Goal: Transaction & Acquisition: Purchase product/service

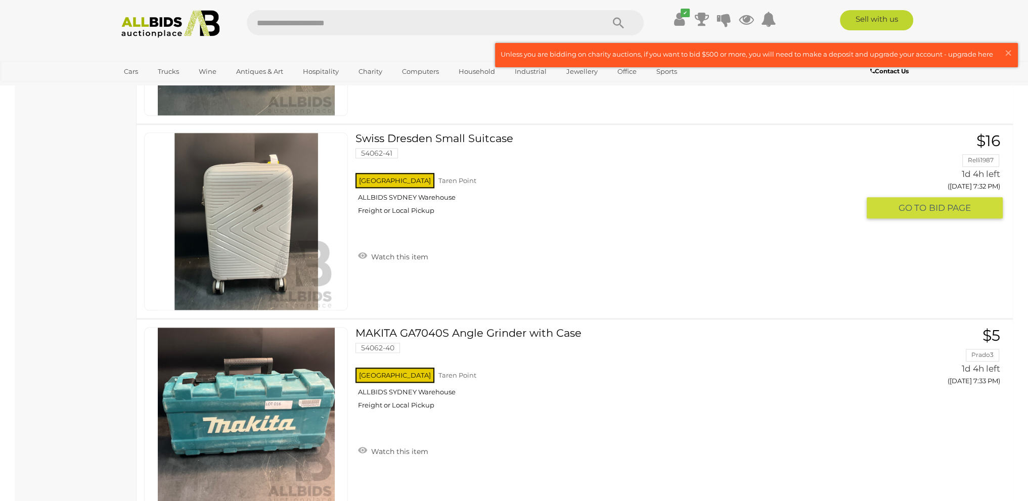
scroll to position [6739, 0]
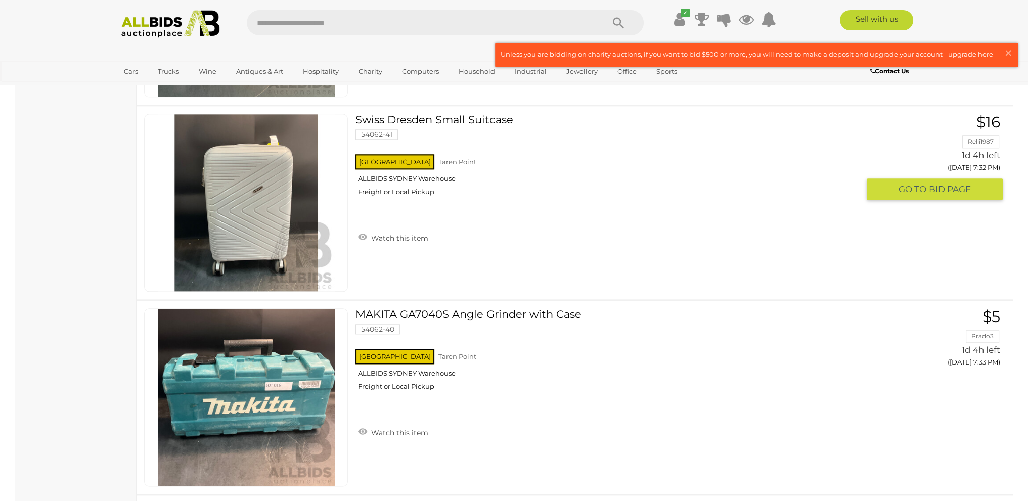
click at [259, 172] on link at bounding box center [246, 203] width 204 height 178
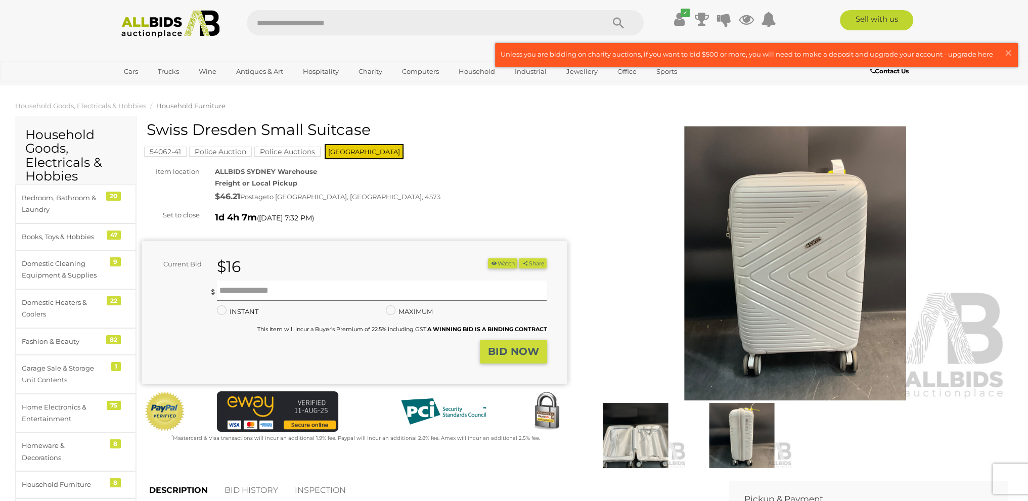
click at [645, 432] on img at bounding box center [635, 435] width 101 height 65
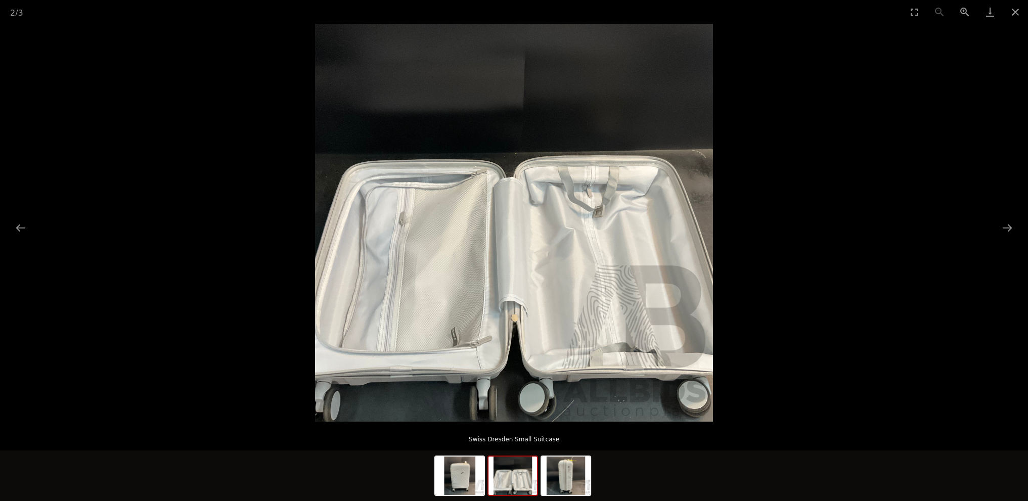
drag, startPoint x: 1015, startPoint y: 11, endPoint x: 940, endPoint y: 110, distance: 124.5
click at [1013, 16] on button "Close gallery" at bounding box center [1014, 12] width 25 height 24
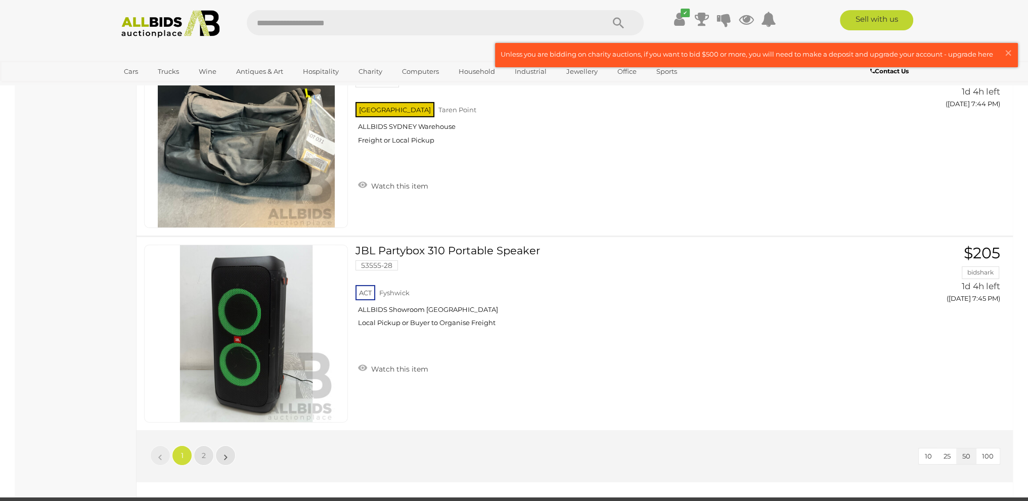
scroll to position [9555, 0]
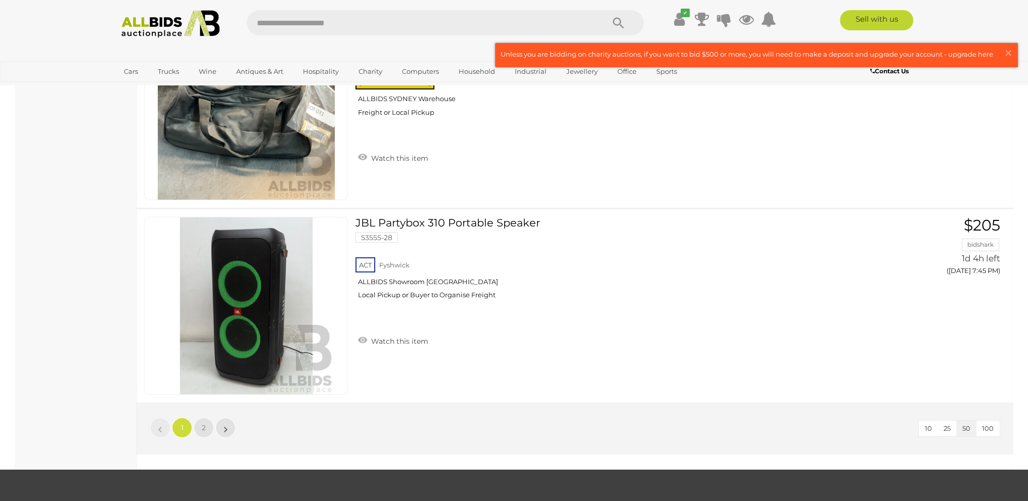
click at [224, 417] on li "»" at bounding box center [226, 427] width 20 height 20
click at [226, 417] on li "»" at bounding box center [226, 427] width 20 height 20
click at [201, 417] on link "2" at bounding box center [204, 427] width 20 height 20
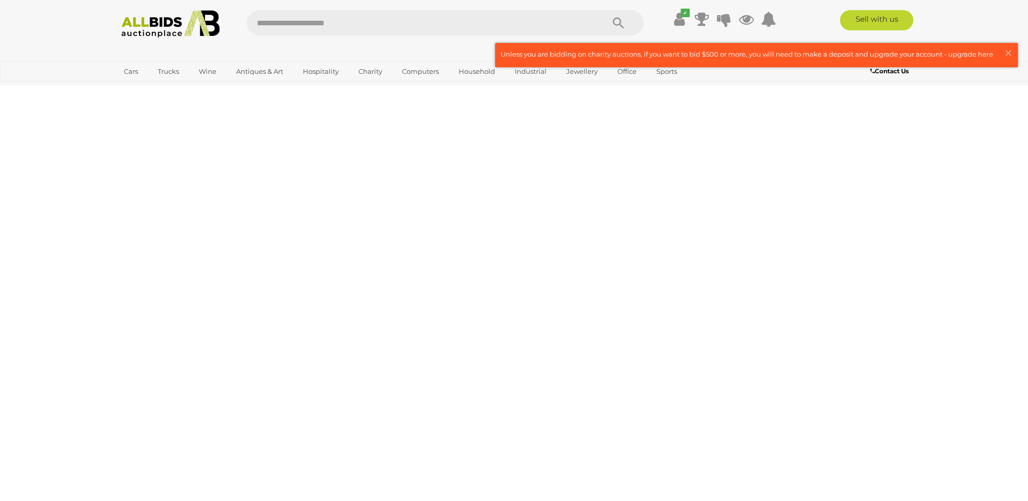
scroll to position [126, 0]
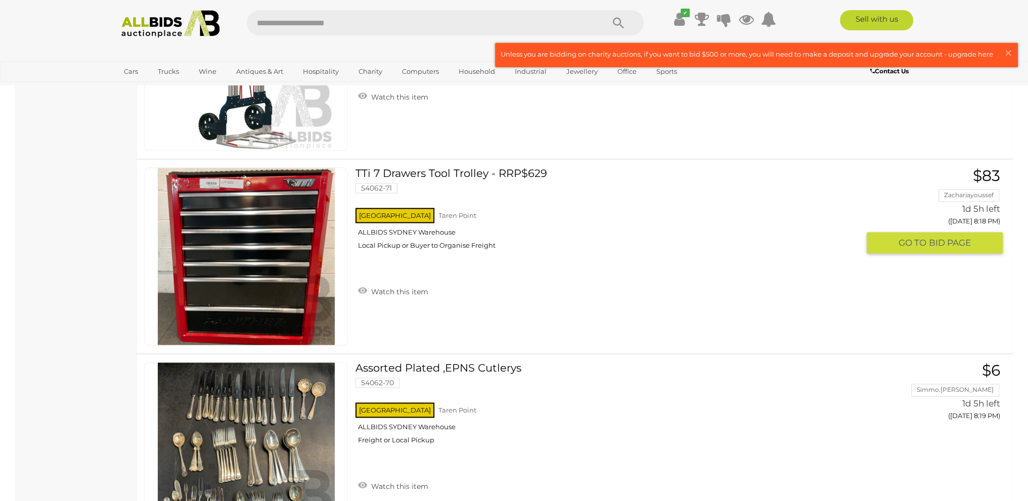
scroll to position [6866, 0]
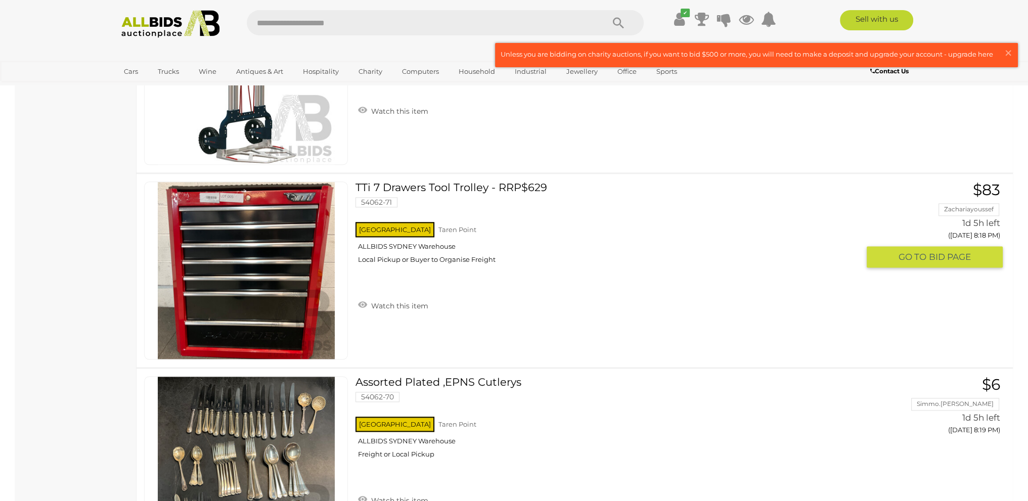
click at [259, 242] on link at bounding box center [246, 270] width 204 height 178
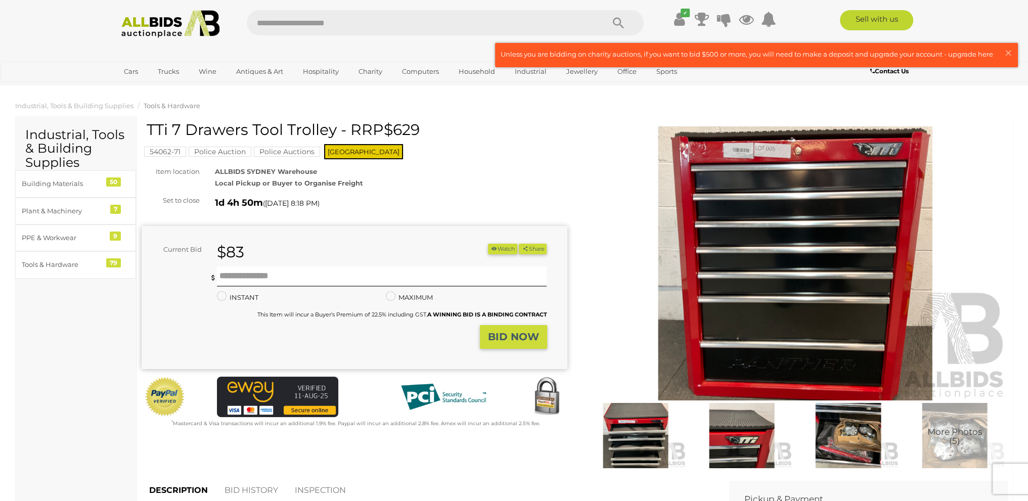
click at [652, 430] on img at bounding box center [635, 435] width 101 height 65
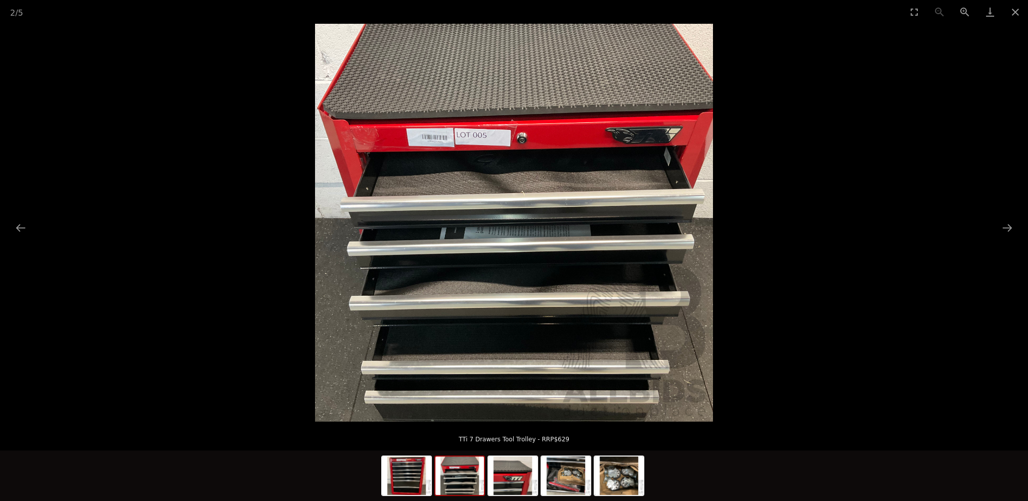
click at [471, 482] on img at bounding box center [459, 475] width 49 height 38
click at [511, 484] on img at bounding box center [512, 475] width 49 height 38
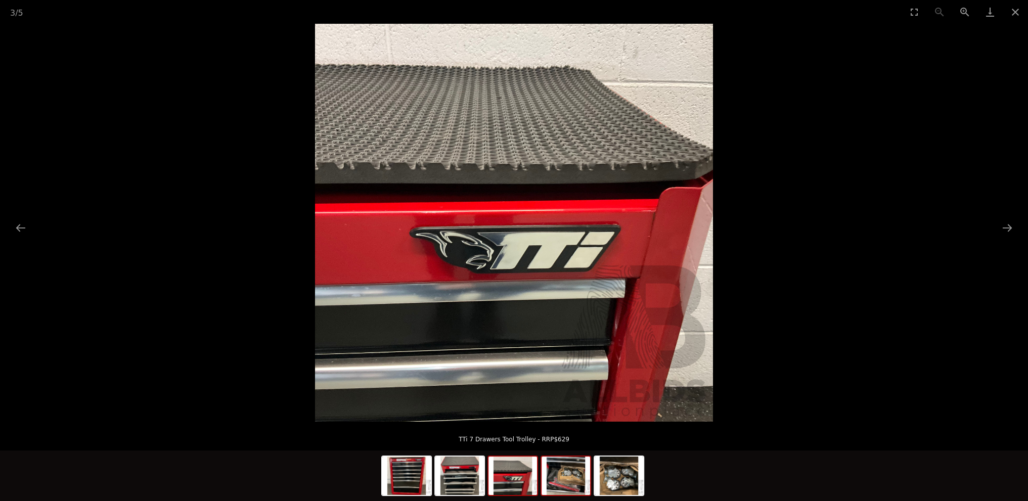
click at [567, 476] on img at bounding box center [565, 475] width 49 height 38
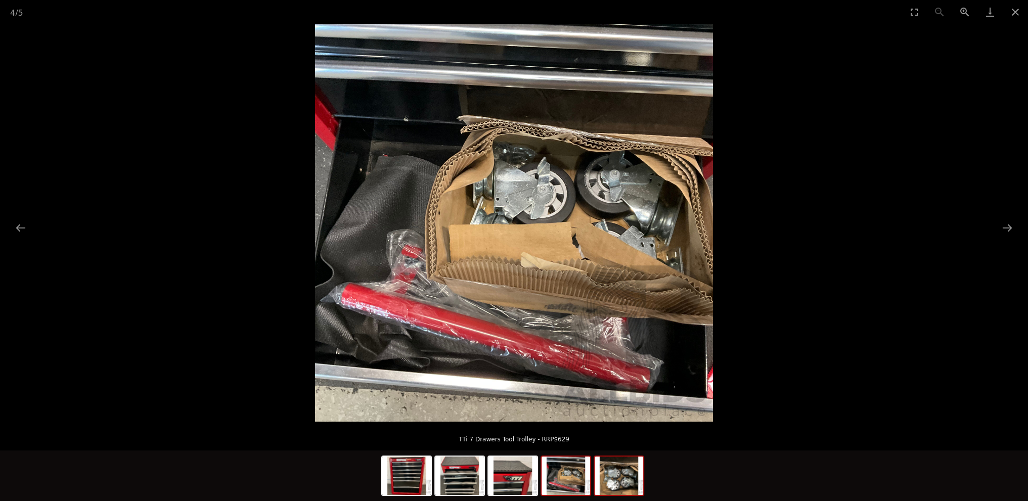
click at [611, 481] on img at bounding box center [618, 475] width 49 height 38
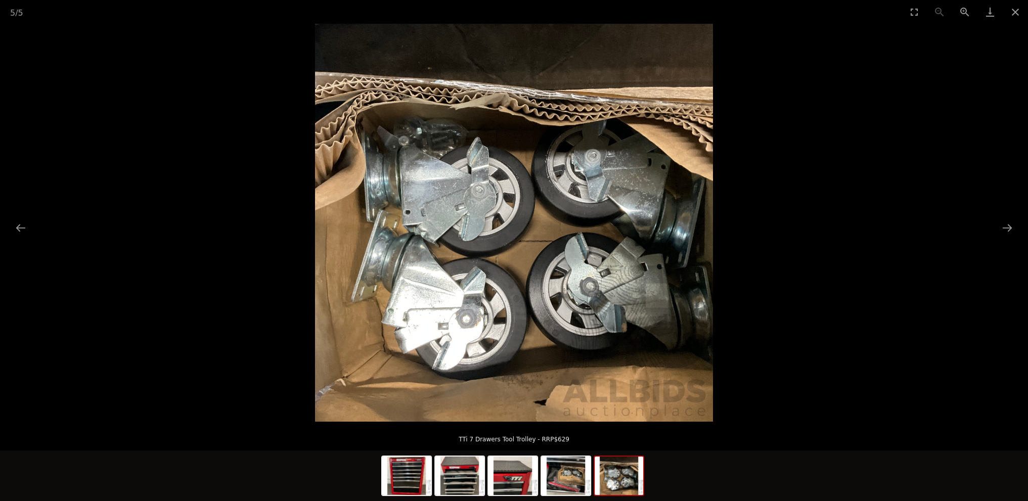
drag, startPoint x: 1017, startPoint y: 12, endPoint x: 1002, endPoint y: 39, distance: 31.5
click at [1017, 13] on button "Close gallery" at bounding box center [1014, 12] width 25 height 24
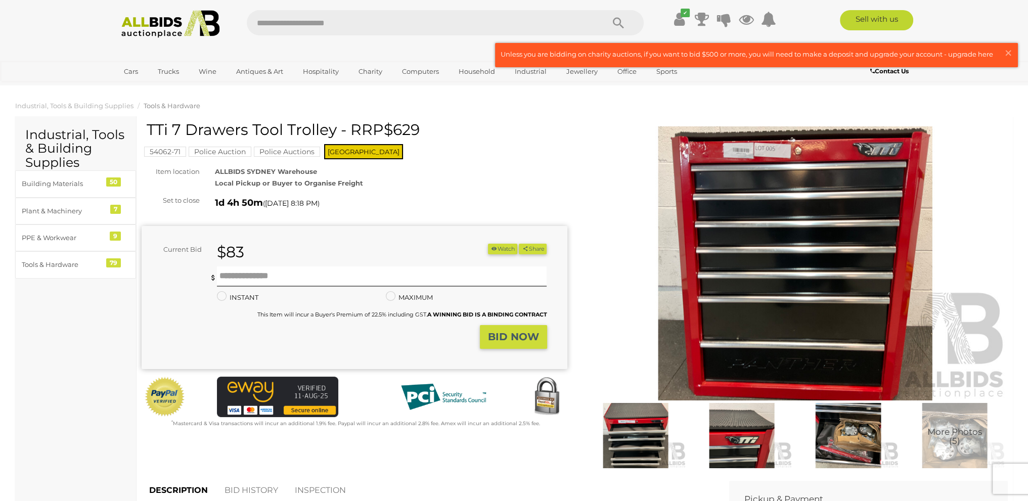
click at [494, 247] on button "Watch" at bounding box center [502, 249] width 29 height 11
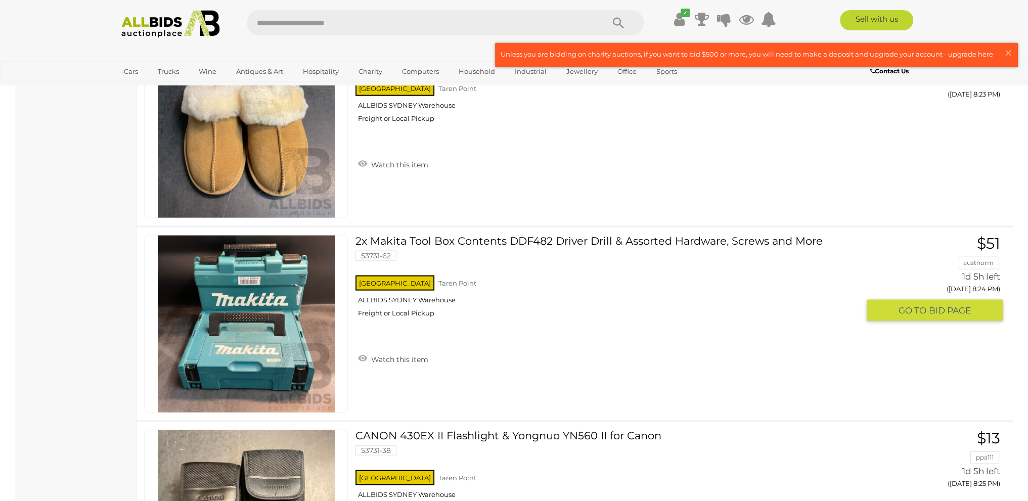
scroll to position [8064, 0]
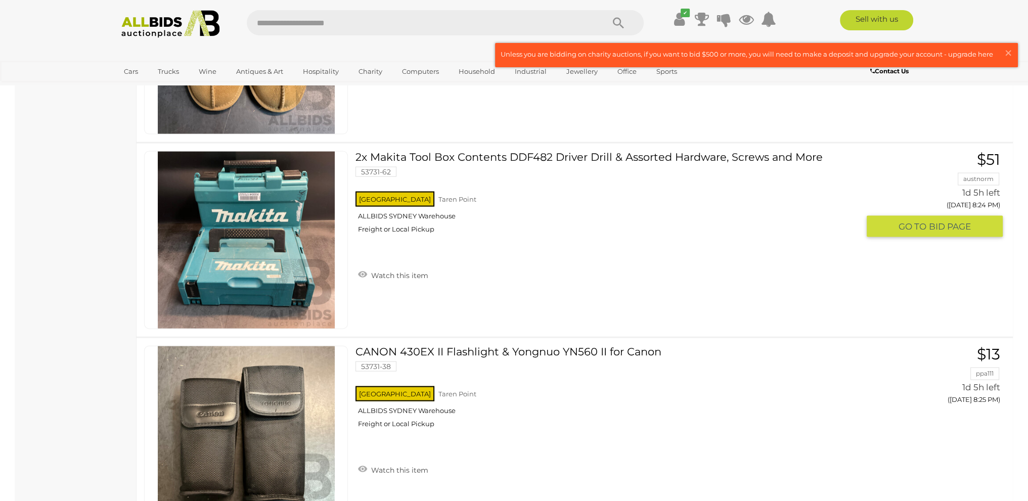
click at [256, 179] on link at bounding box center [246, 240] width 204 height 178
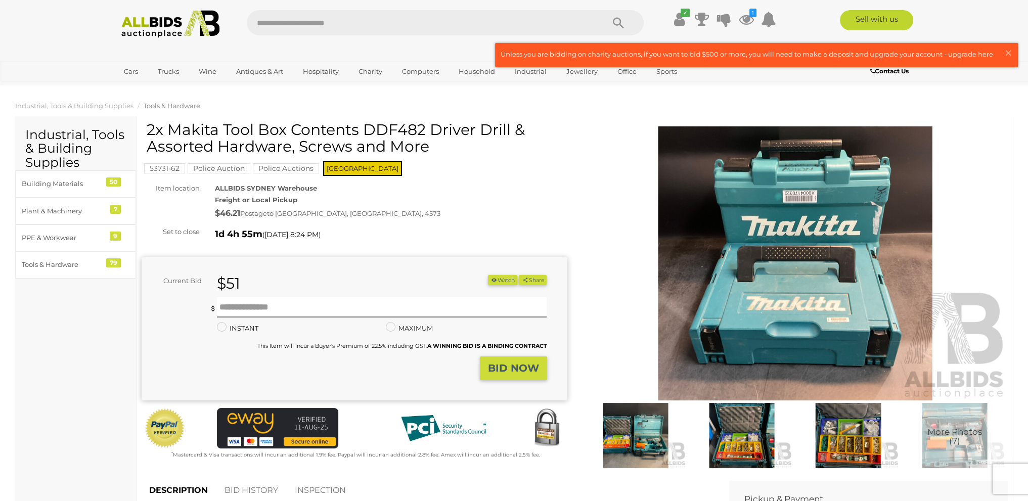
click at [637, 441] on img at bounding box center [635, 435] width 101 height 65
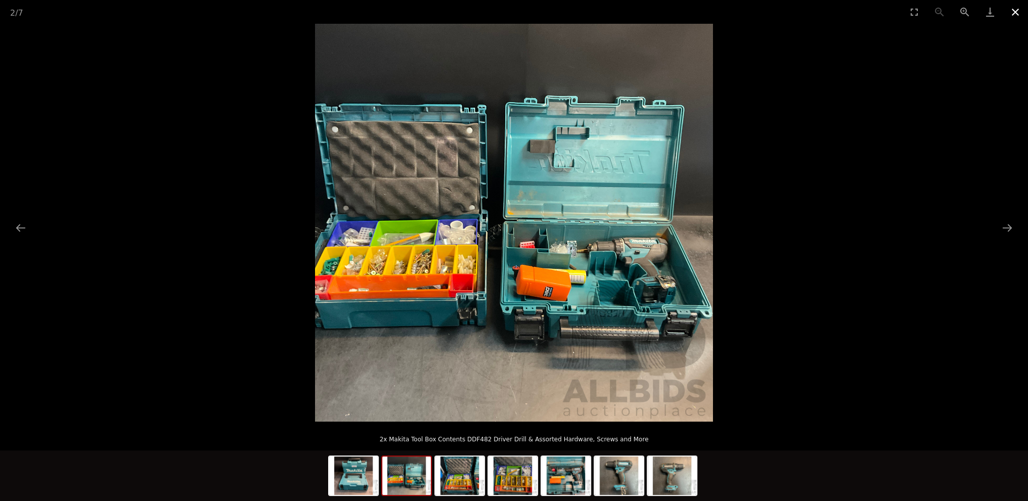
click at [1011, 12] on button "Close gallery" at bounding box center [1014, 12] width 25 height 24
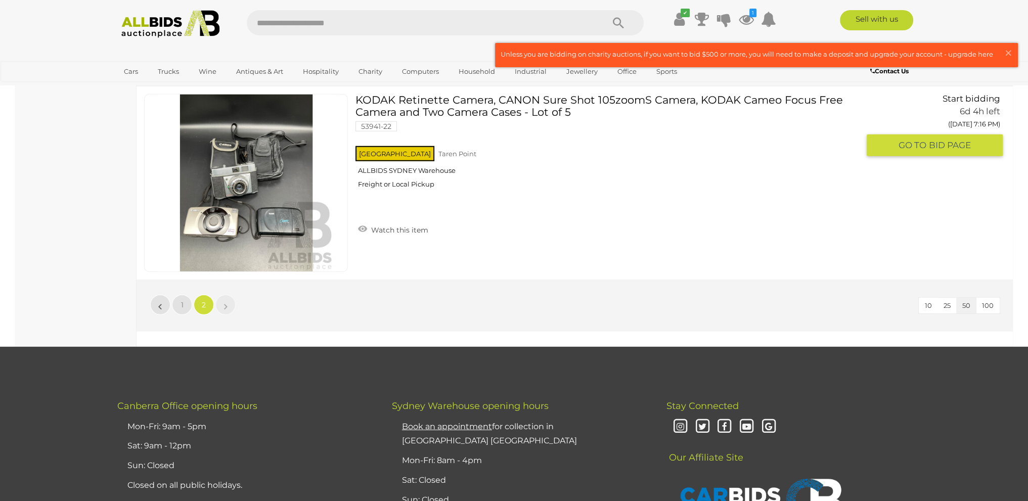
scroll to position [8892, 0]
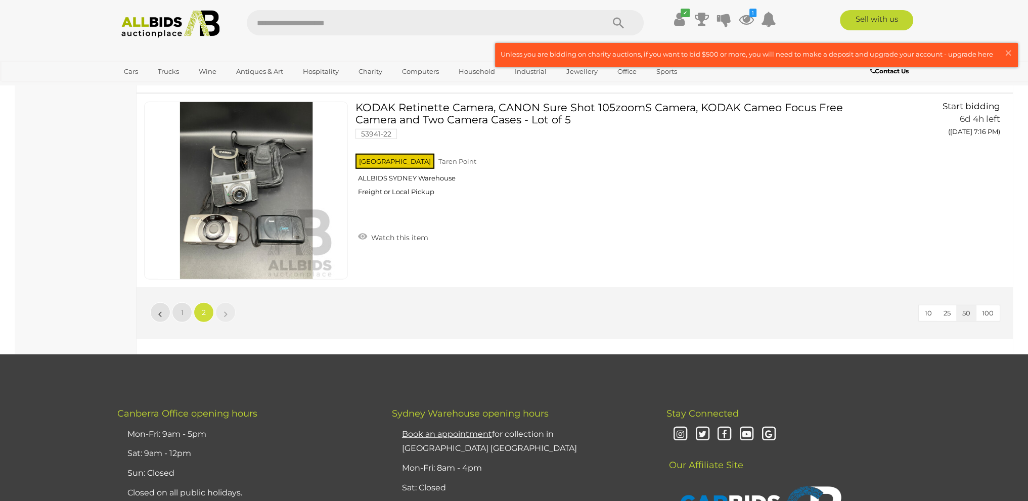
drag, startPoint x: 223, startPoint y: 286, endPoint x: 227, endPoint y: 291, distance: 6.1
click at [223, 302] on li "»" at bounding box center [226, 312] width 20 height 20
click at [988, 309] on span "100" at bounding box center [988, 313] width 12 height 8
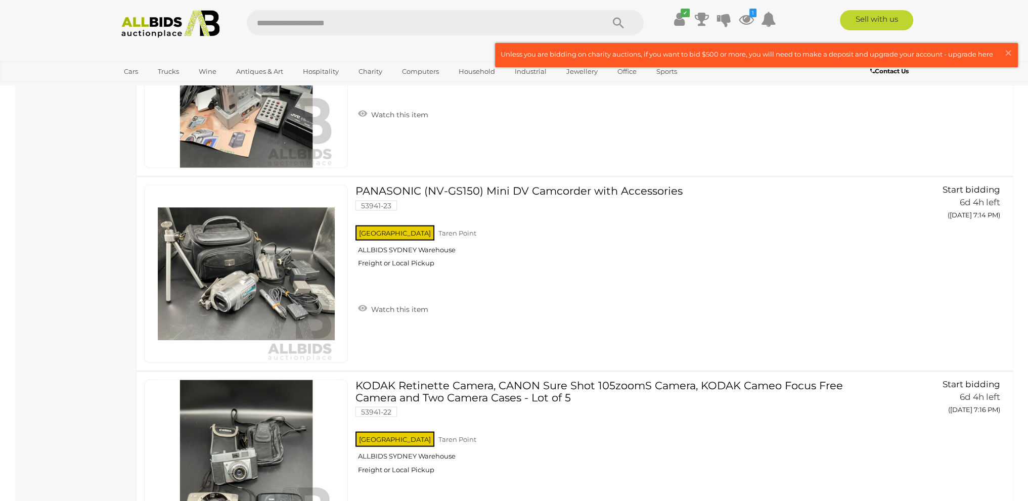
scroll to position [18680, 0]
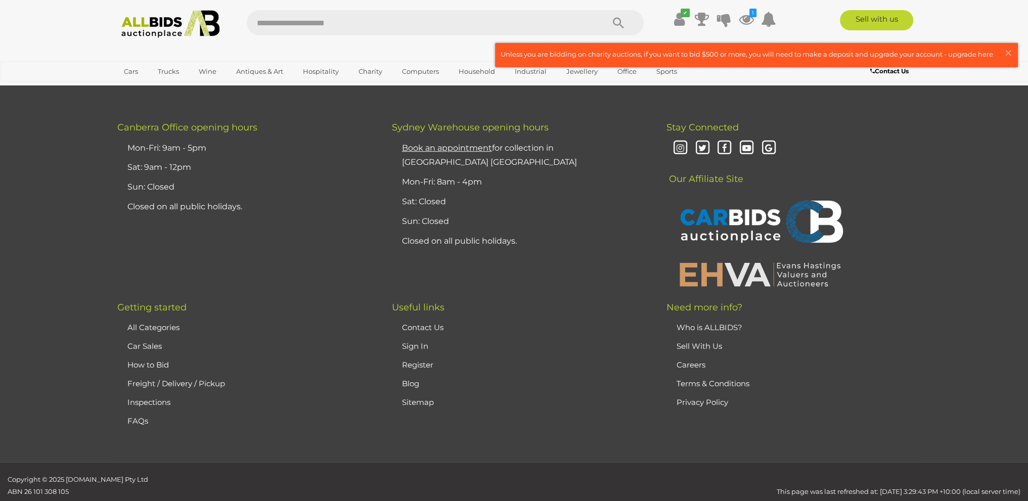
scroll to position [10841, 0]
